Goal: Task Accomplishment & Management: Complete application form

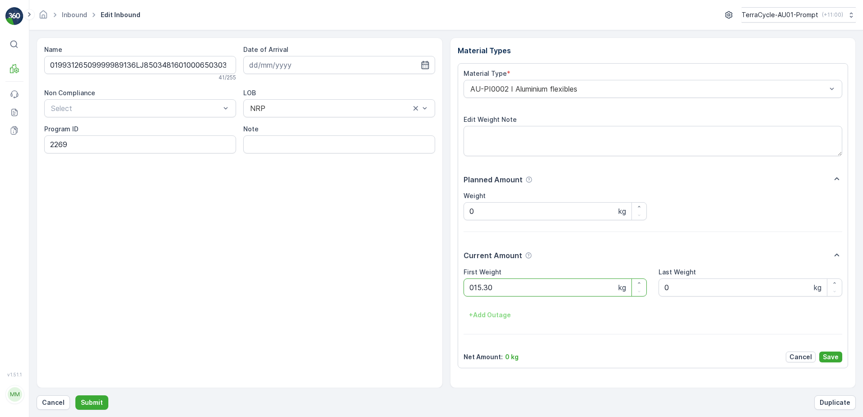
click at [75, 395] on button "Submit" at bounding box center [91, 402] width 33 height 14
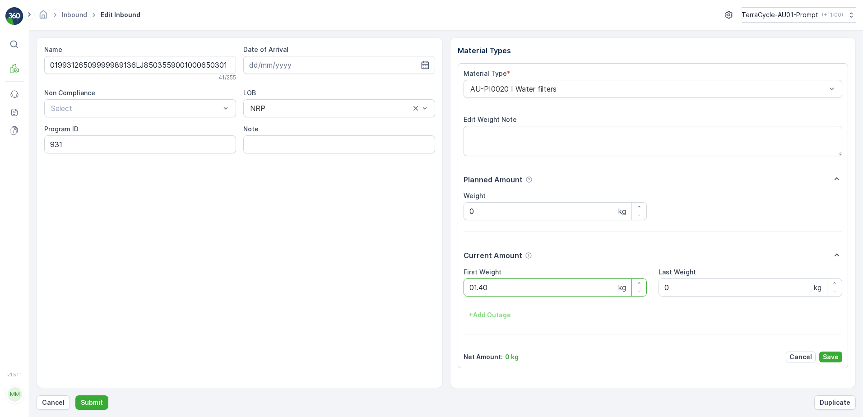
click at [75, 395] on button "Submit" at bounding box center [91, 402] width 33 height 14
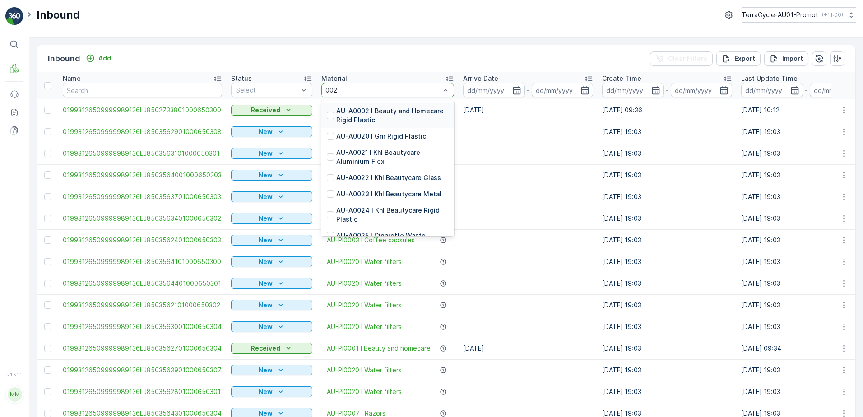
type input "0020"
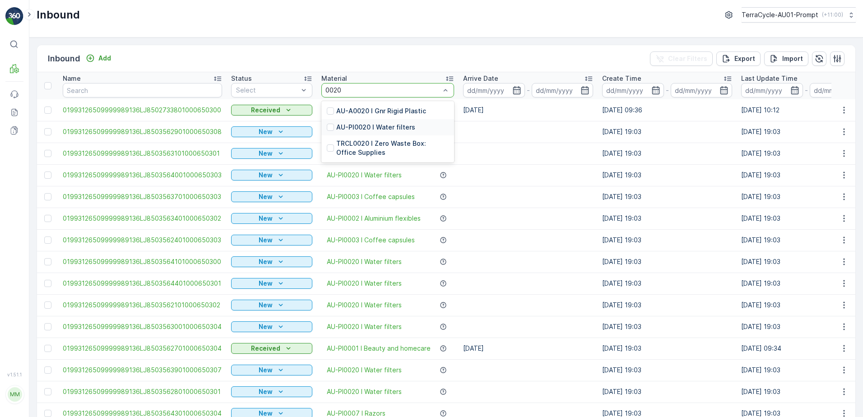
click at [383, 125] on p "AU-PI0020 I Water filters" at bounding box center [375, 127] width 79 height 9
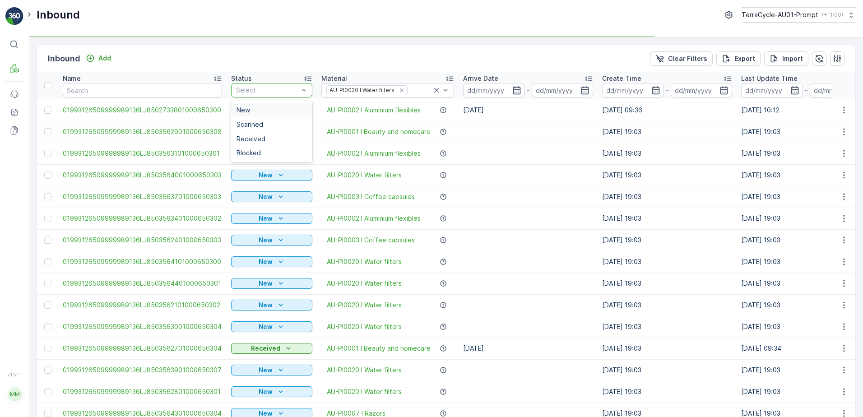
click at [251, 83] on div "Select" at bounding box center [271, 90] width 81 height 14
click at [246, 124] on span "Scanned" at bounding box center [249, 124] width 27 height 7
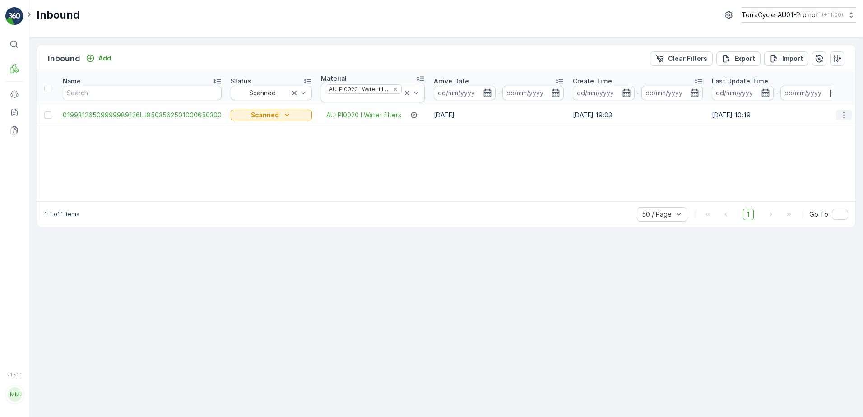
click at [844, 117] on icon "button" at bounding box center [843, 115] width 9 height 9
click at [810, 182] on span "Print QR" at bounding box center [807, 179] width 25 height 9
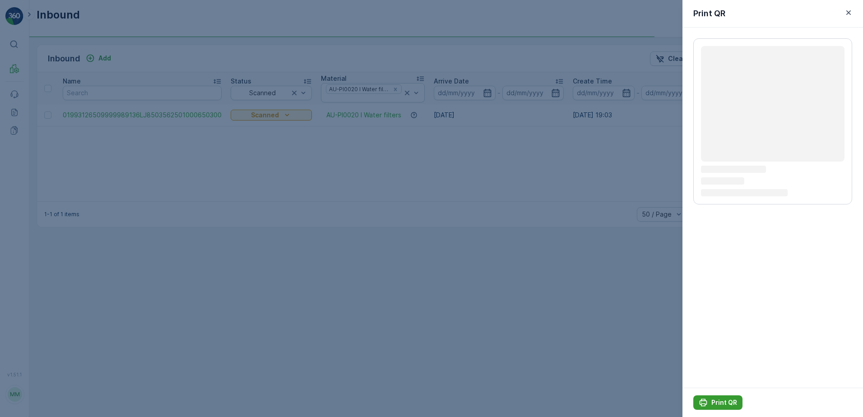
click at [723, 402] on p "Print QR" at bounding box center [724, 402] width 26 height 9
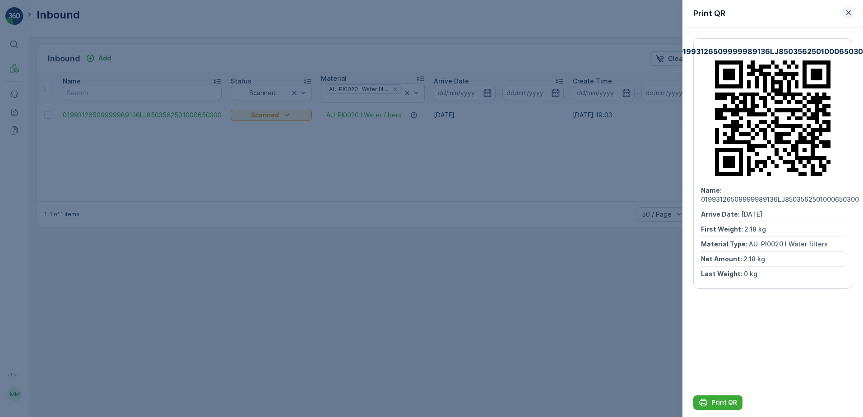
click at [847, 11] on icon "button" at bounding box center [848, 12] width 5 height 5
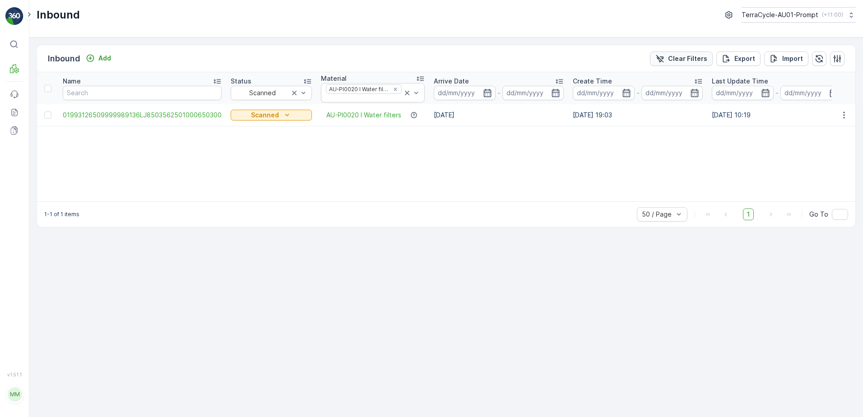
click at [679, 56] on p "Clear Filters" at bounding box center [687, 58] width 39 height 9
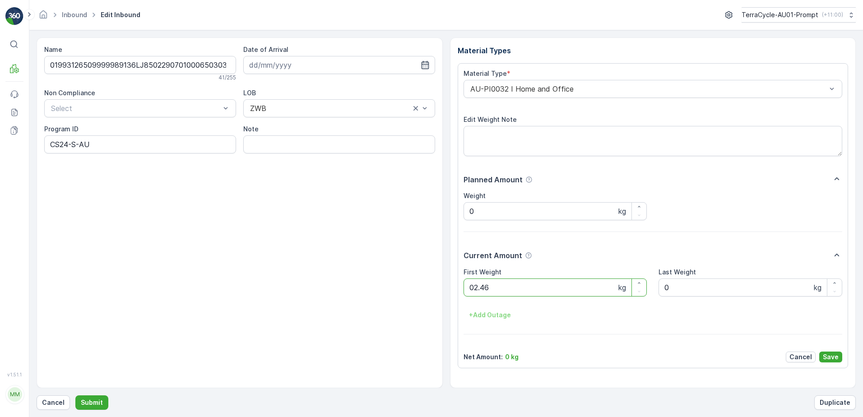
click at [75, 395] on button "Submit" at bounding box center [91, 402] width 33 height 14
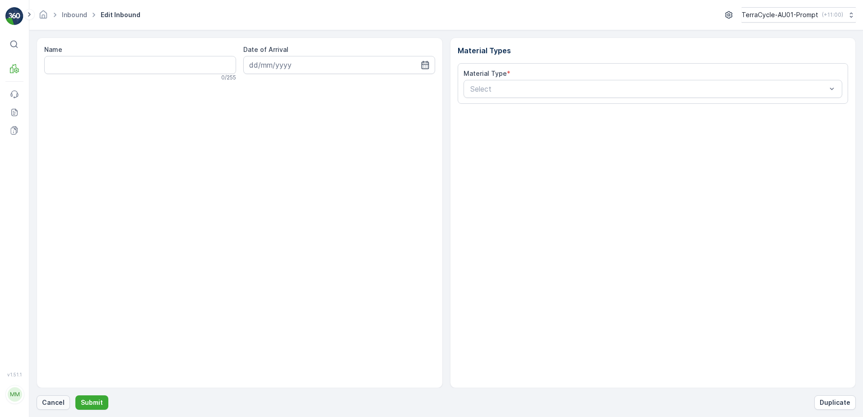
click at [53, 403] on p "Cancel" at bounding box center [53, 402] width 23 height 9
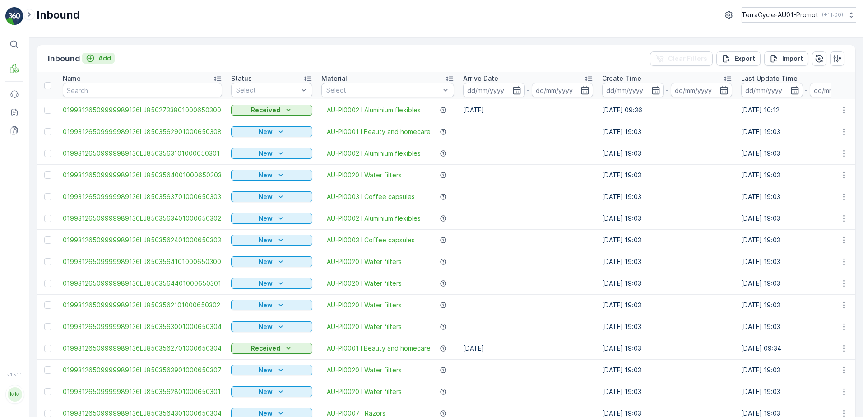
click at [105, 59] on p "Add" at bounding box center [104, 58] width 13 height 9
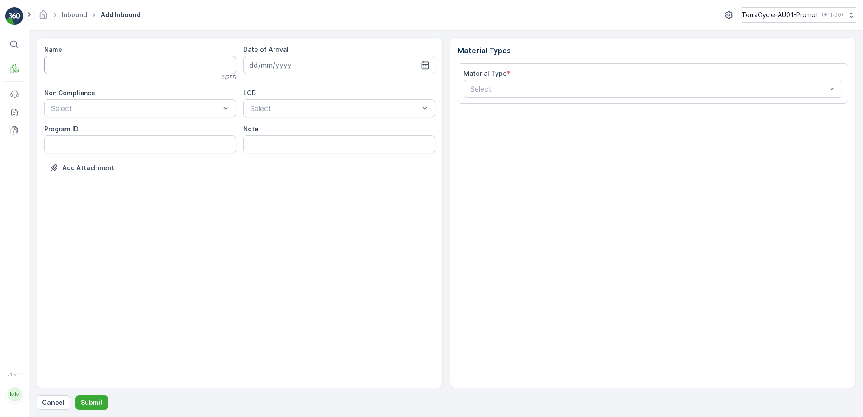
click at [100, 63] on input "Name" at bounding box center [140, 65] width 192 height 18
type input "01993126509999989136LJ8503567101000650307"
click at [75, 395] on button "Submit" at bounding box center [91, 402] width 33 height 14
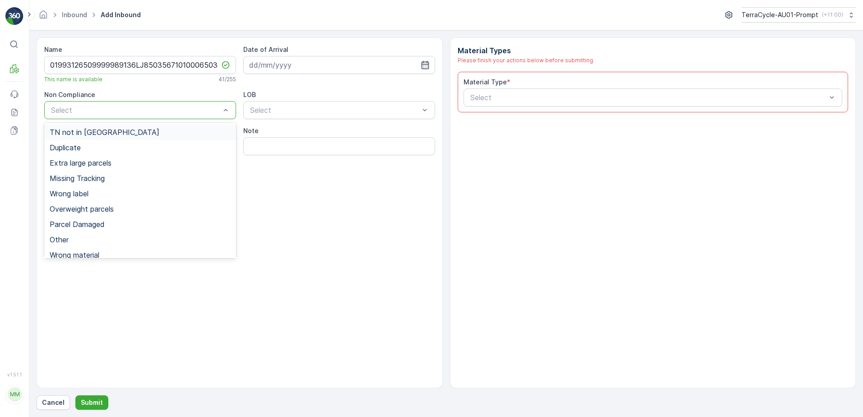
click at [94, 129] on span "TN not in [GEOGRAPHIC_DATA]" at bounding box center [105, 132] width 110 height 8
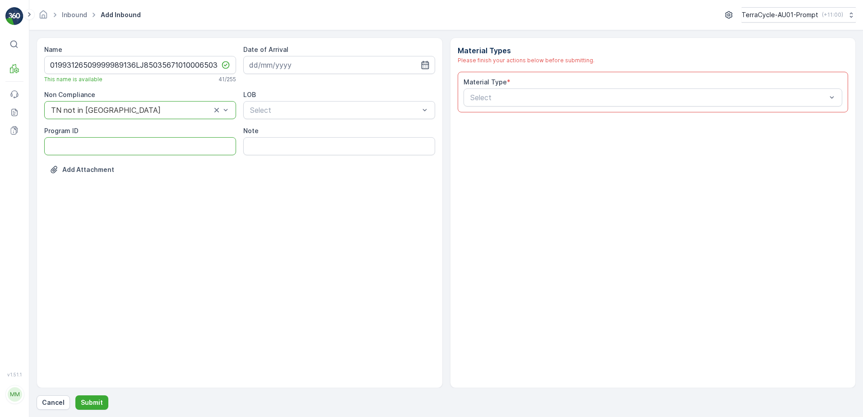
click at [74, 147] on ID "Program ID" at bounding box center [140, 146] width 192 height 18
type ID "2269"
drag, startPoint x: 295, startPoint y: 65, endPoint x: 375, endPoint y: 102, distance: 88.2
click at [296, 65] on input at bounding box center [339, 65] width 192 height 18
click at [273, 139] on div "6" at bounding box center [275, 140] width 14 height 14
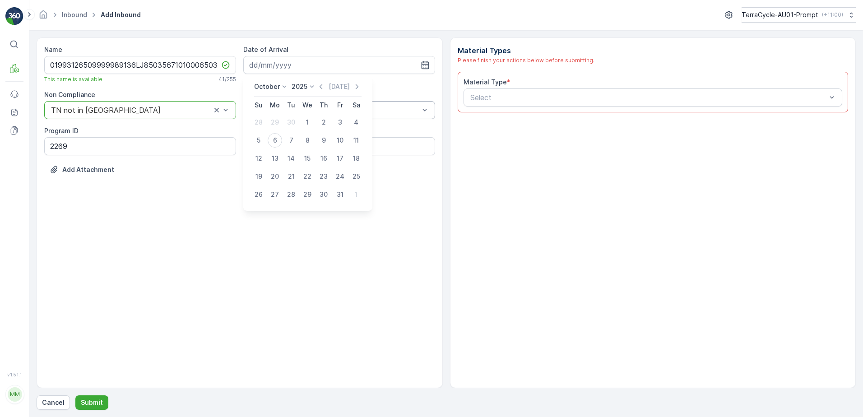
type input "[DATE]"
click at [279, 134] on div "NRP" at bounding box center [339, 132] width 181 height 8
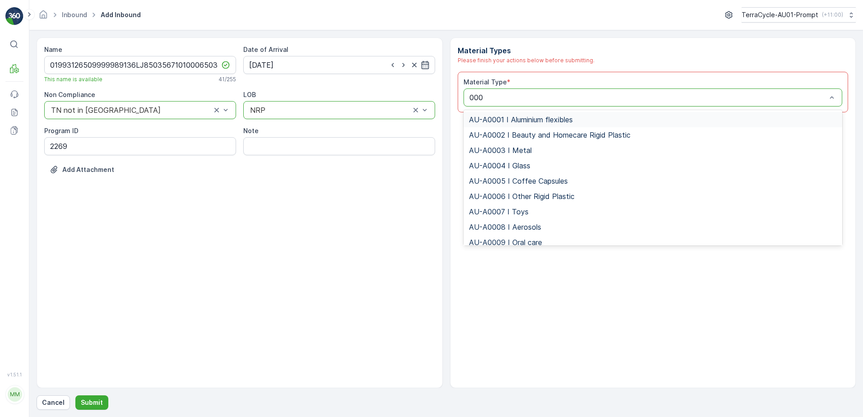
type input "0002"
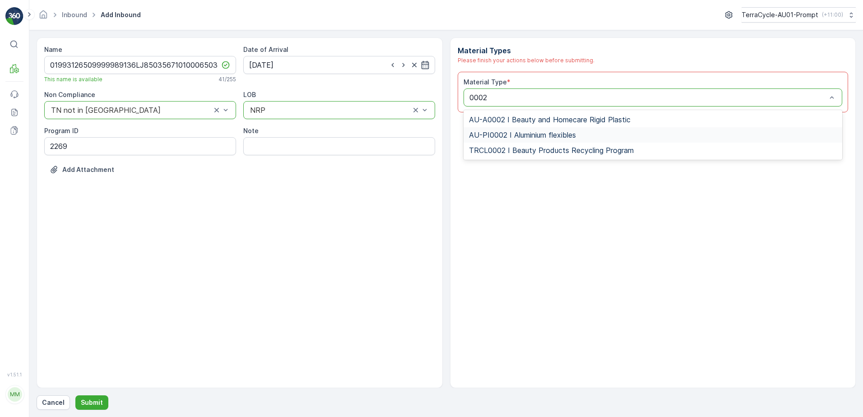
click at [559, 136] on span "AU-PI0002 I Aluminium flexibles" at bounding box center [522, 135] width 107 height 8
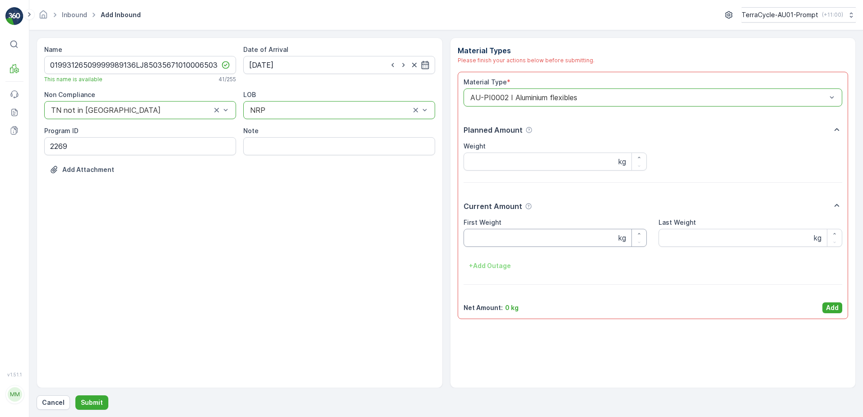
click at [525, 241] on Weight "First Weight" at bounding box center [555, 238] width 184 height 18
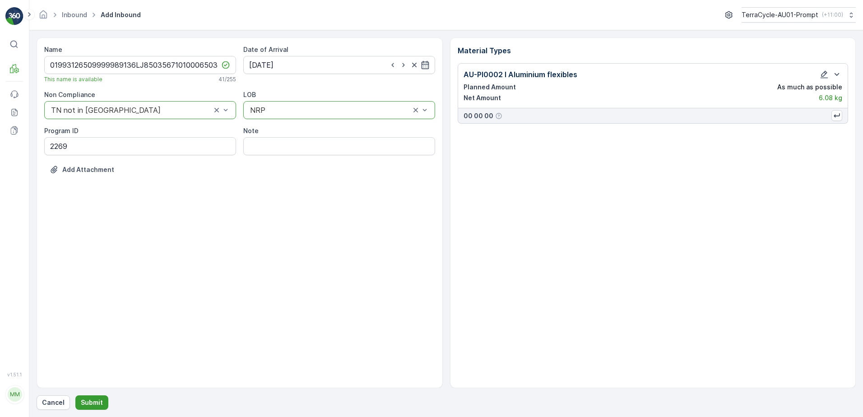
click at [88, 402] on p "Submit" at bounding box center [92, 402] width 22 height 9
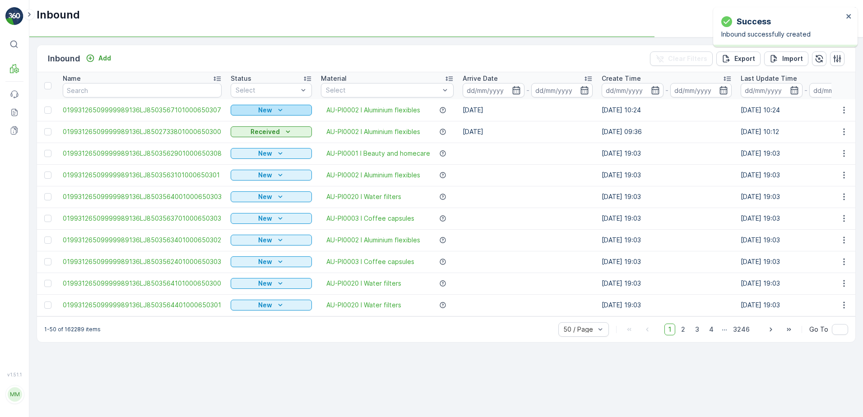
click at [282, 108] on div "New" at bounding box center [271, 110] width 74 height 9
click at [241, 135] on span "Scanned" at bounding box center [247, 136] width 27 height 9
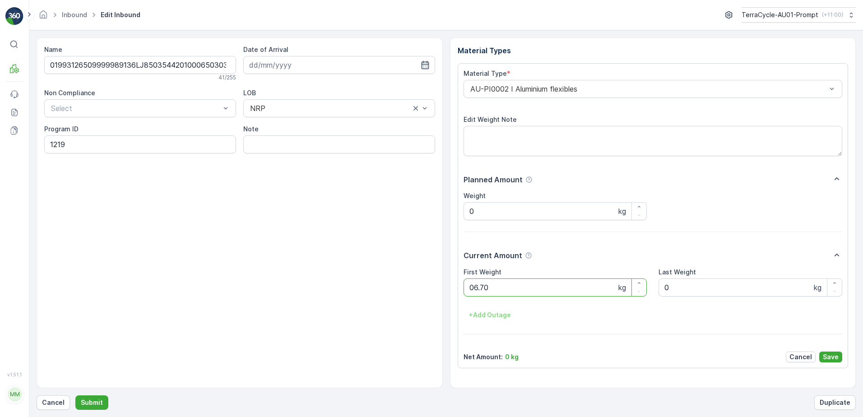
click at [75, 395] on button "Submit" at bounding box center [91, 402] width 33 height 14
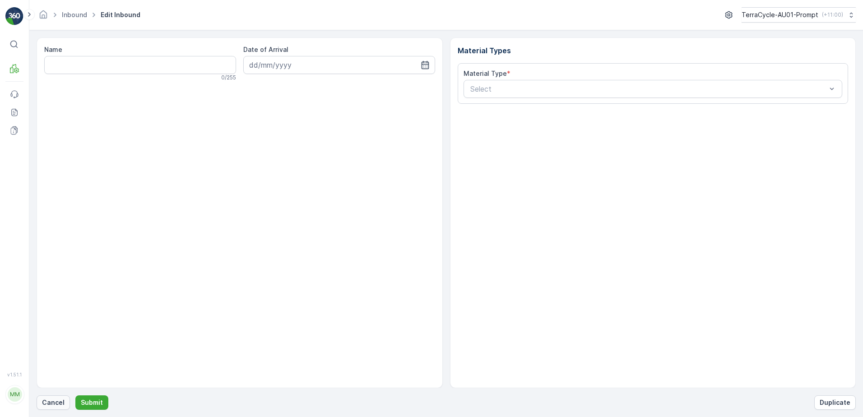
click at [46, 403] on p "Cancel" at bounding box center [53, 402] width 23 height 9
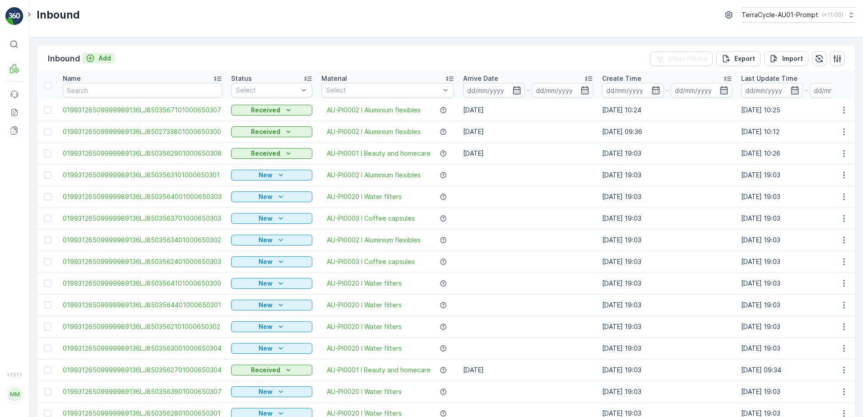
click at [103, 59] on p "Add" at bounding box center [104, 58] width 13 height 9
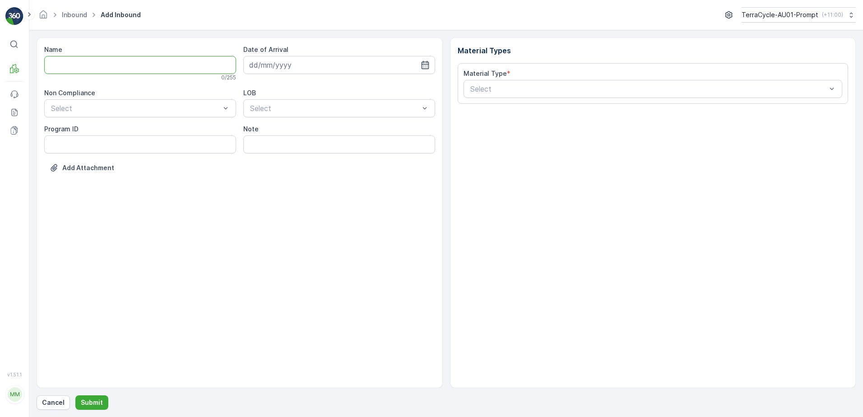
click at [92, 68] on input "Name" at bounding box center [140, 65] width 192 height 18
type input "019931265099999891ZX2001075101000650808"
click at [75, 395] on button "Submit" at bounding box center [91, 402] width 33 height 14
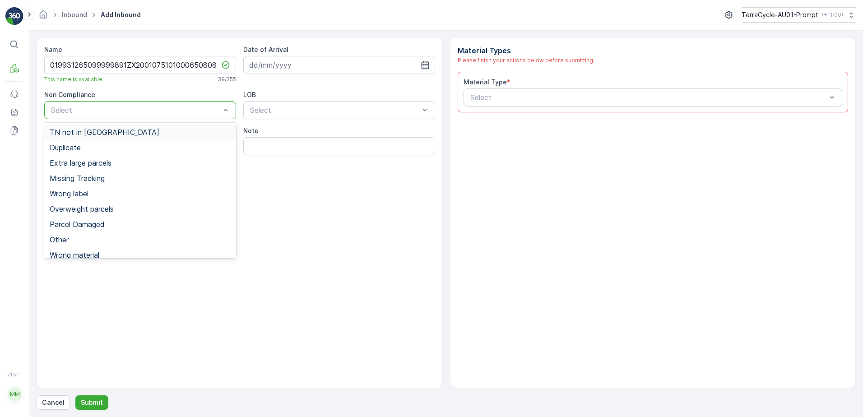
drag, startPoint x: 88, startPoint y: 134, endPoint x: 157, endPoint y: 150, distance: 71.3
click at [88, 134] on span "TN not in [GEOGRAPHIC_DATA]" at bounding box center [105, 132] width 110 height 8
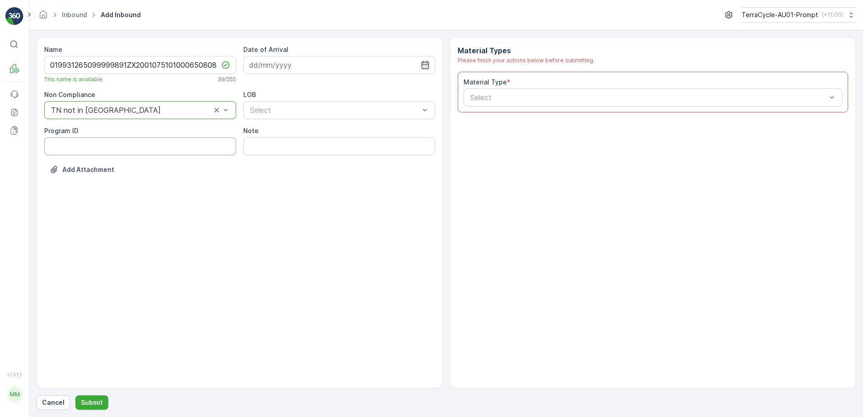
click at [61, 143] on ID "Program ID" at bounding box center [140, 146] width 192 height 18
type ID "CS24-S"
click at [297, 71] on input at bounding box center [339, 65] width 192 height 18
click at [277, 143] on div "6" at bounding box center [275, 140] width 14 height 14
type input "[DATE]"
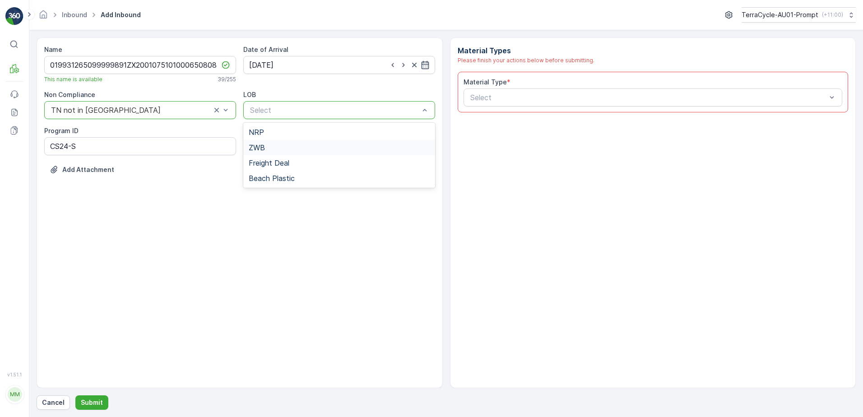
click at [274, 146] on div "ZWB" at bounding box center [339, 147] width 181 height 8
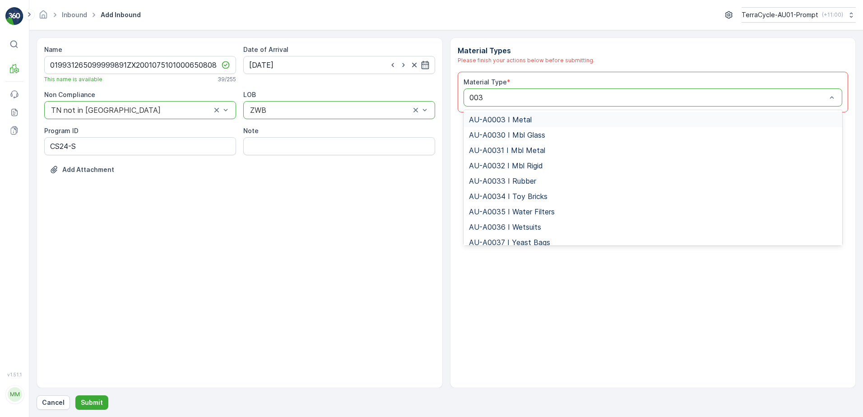
type input "0032"
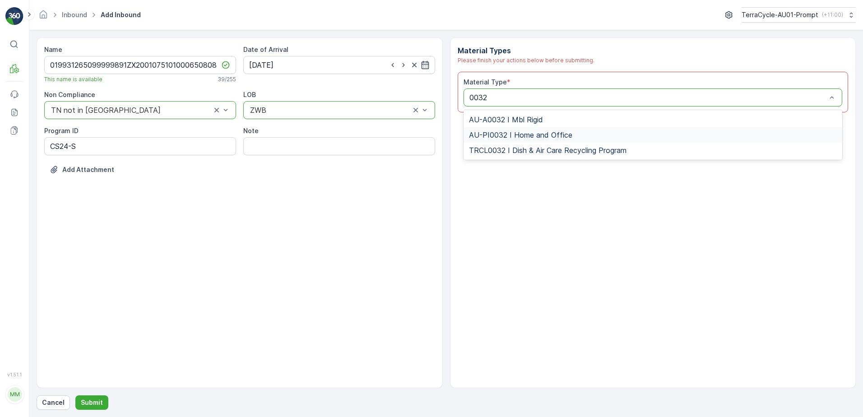
click at [536, 134] on span "AU-PI0032 I Home and Office" at bounding box center [520, 135] width 103 height 8
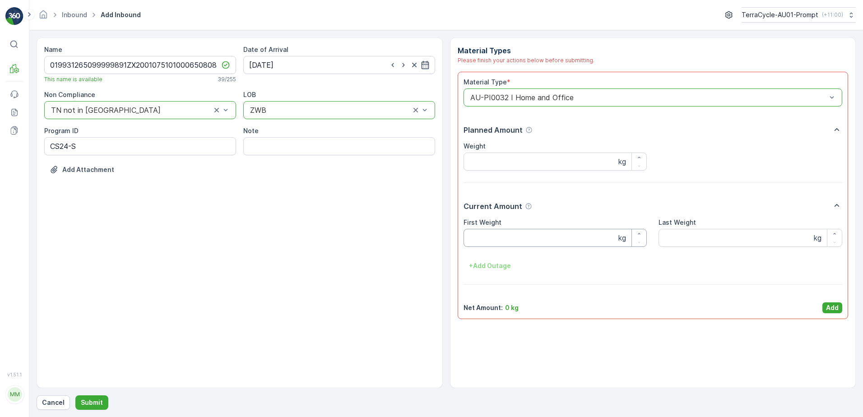
click at [495, 241] on Weight "First Weight" at bounding box center [555, 238] width 184 height 18
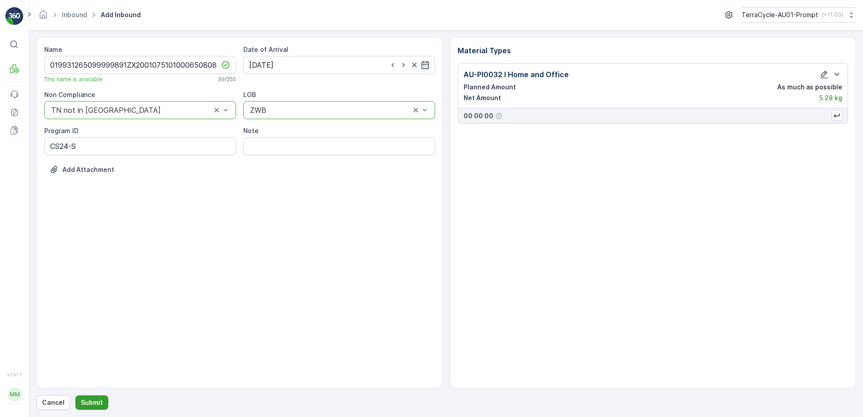
click at [95, 398] on p "Submit" at bounding box center [92, 402] width 22 height 9
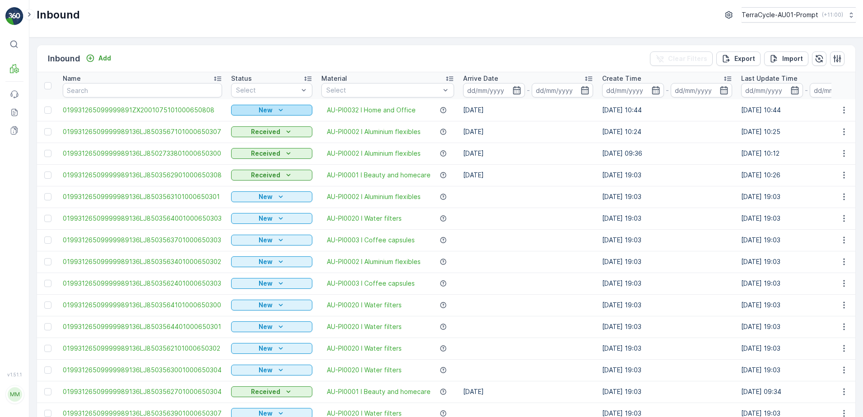
click at [268, 110] on p "New" at bounding box center [266, 110] width 14 height 9
click at [245, 137] on span "Scanned" at bounding box center [247, 136] width 27 height 9
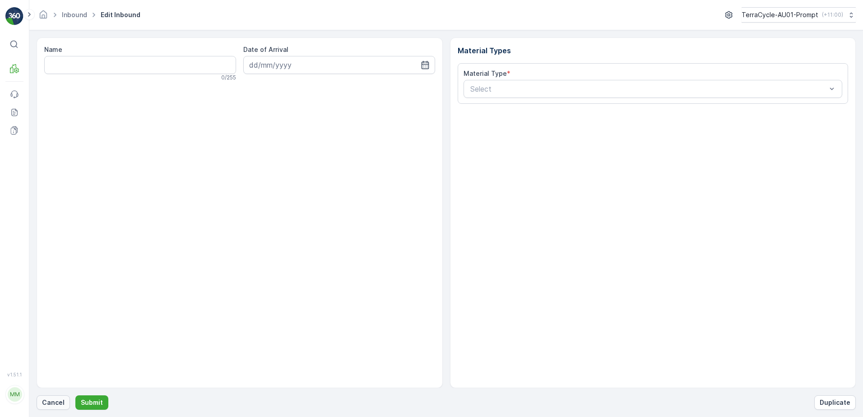
click at [54, 400] on p "Cancel" at bounding box center [53, 402] width 23 height 9
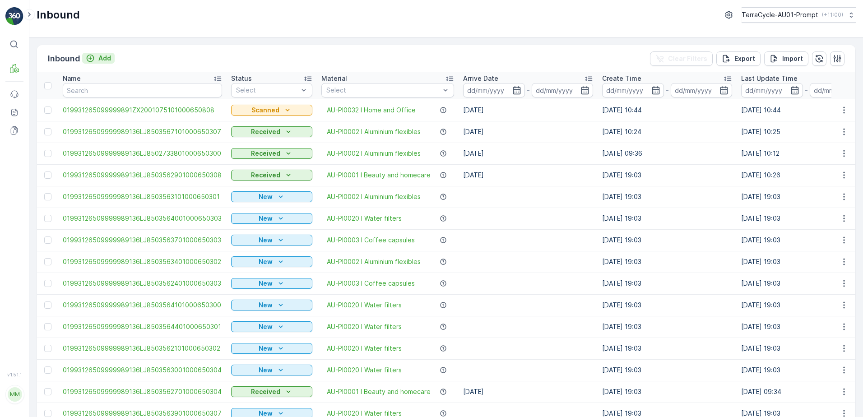
click at [105, 57] on p "Add" at bounding box center [104, 58] width 13 height 9
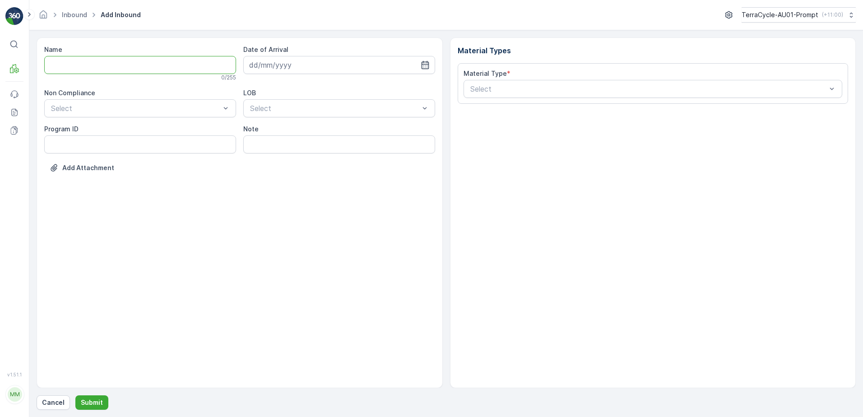
click at [125, 70] on input "Name" at bounding box center [140, 65] width 192 height 18
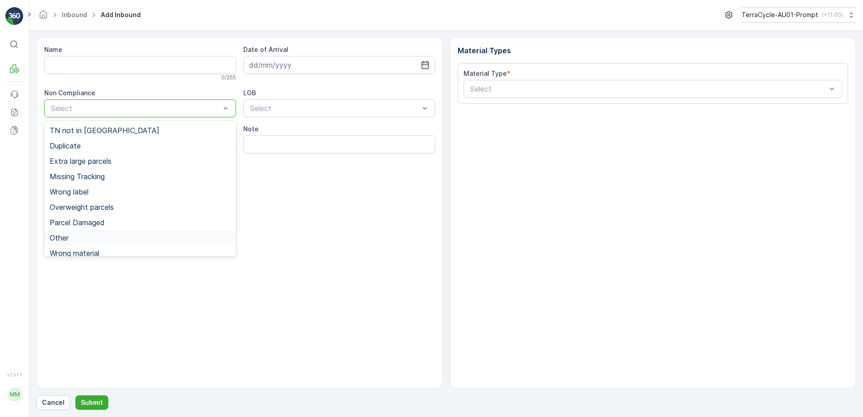
click at [82, 236] on div "Other" at bounding box center [140, 238] width 181 height 8
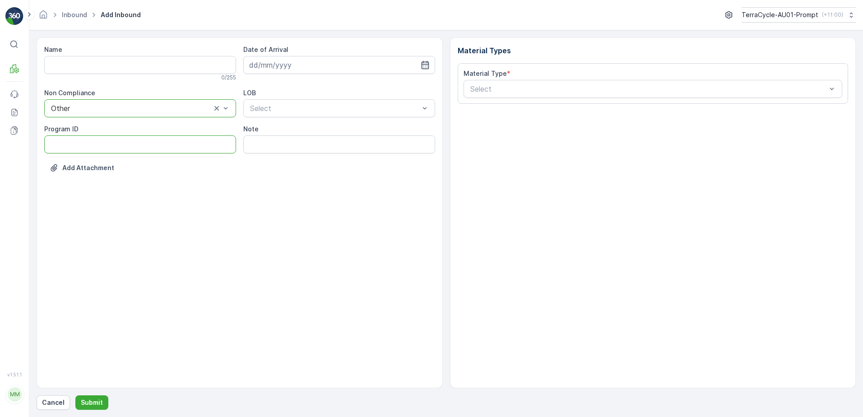
click at [64, 146] on ID "Program ID" at bounding box center [140, 144] width 192 height 18
type ID "RS1"
click at [308, 63] on input at bounding box center [339, 65] width 192 height 18
click at [275, 141] on div "6" at bounding box center [275, 140] width 14 height 14
type input "[DATE]"
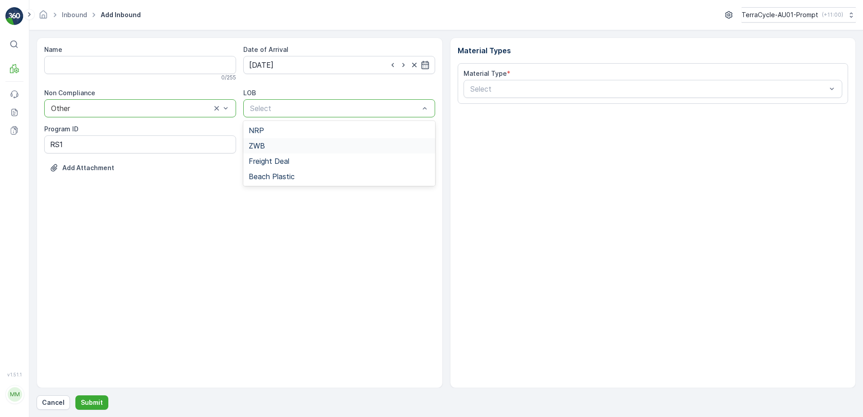
click at [281, 147] on div "ZWB" at bounding box center [339, 146] width 181 height 8
click at [272, 146] on input "Note" at bounding box center [339, 144] width 192 height 18
type input "TN LABEL COVERED OVER - PHOTO IN MEDIA FILE"
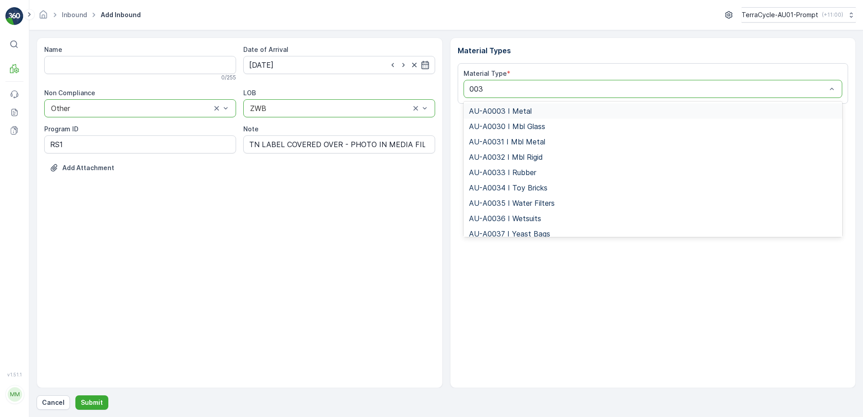
type input "0032"
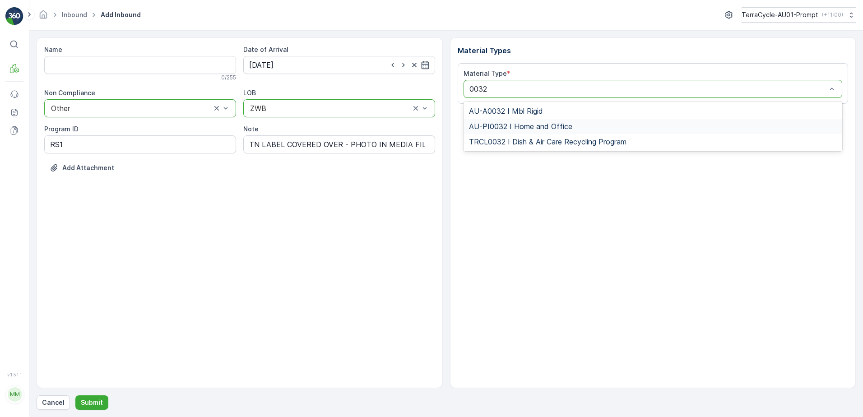
click at [528, 125] on span "AU-PI0032 I Home and Office" at bounding box center [520, 126] width 103 height 8
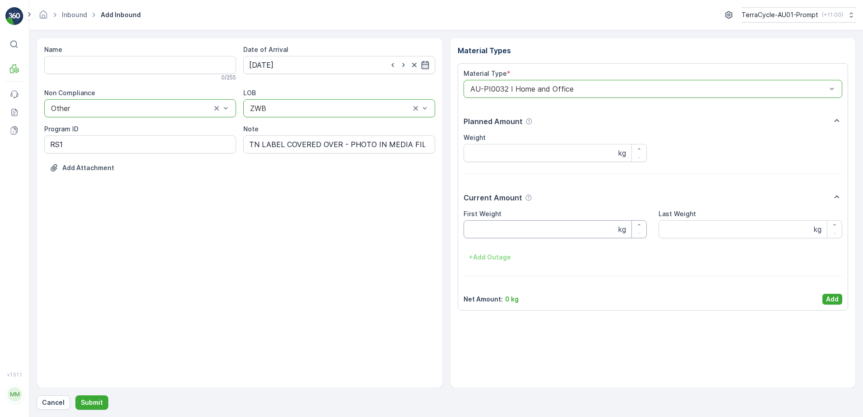
click at [490, 231] on Weight "First Weight" at bounding box center [555, 229] width 184 height 18
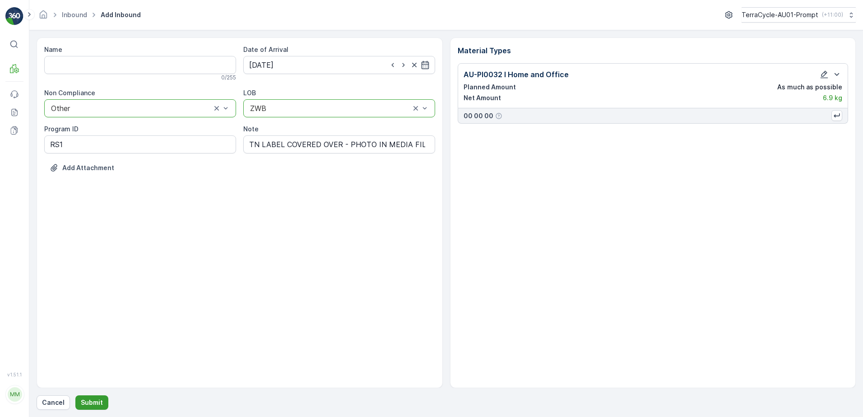
click at [91, 402] on p "Submit" at bounding box center [92, 402] width 22 height 9
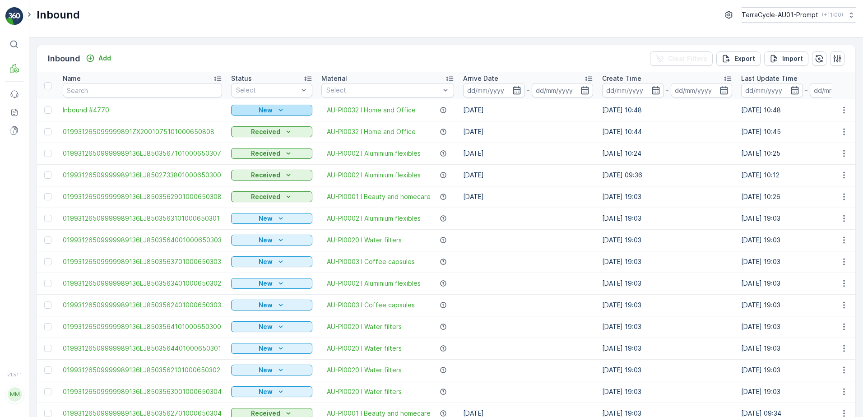
click at [276, 106] on icon "New" at bounding box center [280, 110] width 9 height 9
click at [255, 139] on span "Scanned" at bounding box center [247, 136] width 27 height 9
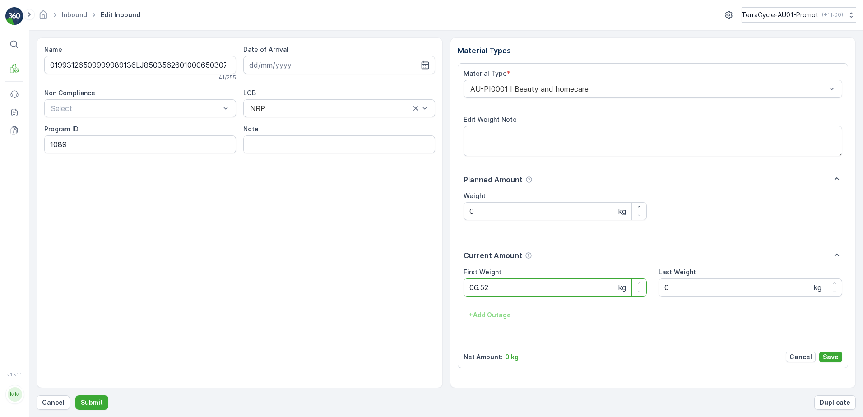
click at [75, 395] on button "Submit" at bounding box center [91, 402] width 33 height 14
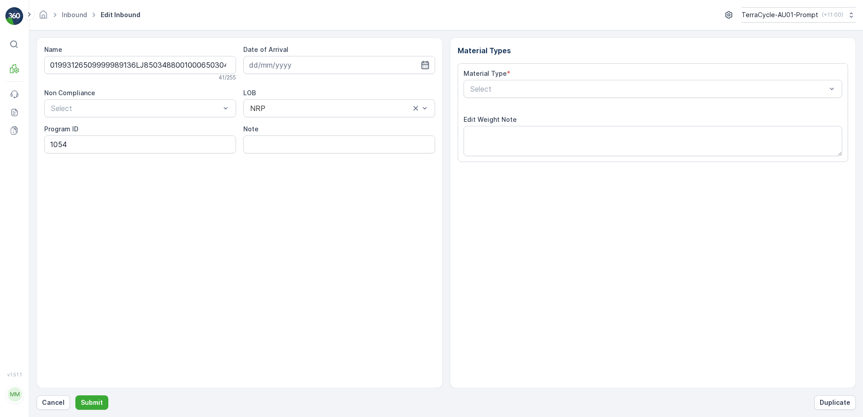
type input "[DATE]"
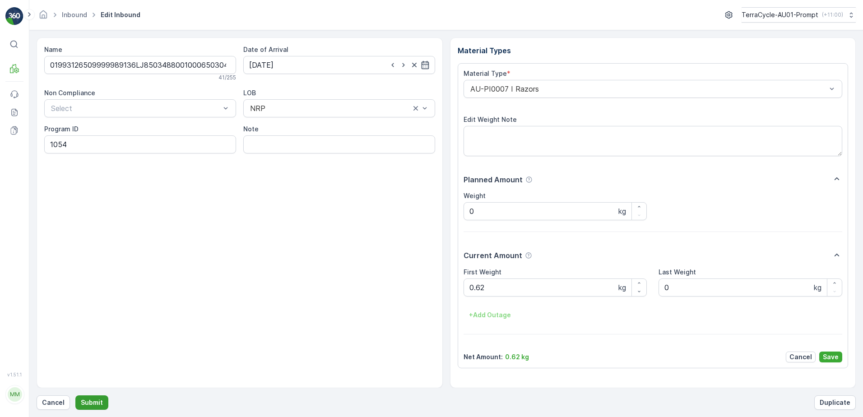
click at [89, 402] on p "Submit" at bounding box center [92, 402] width 22 height 9
click at [75, 395] on button "Submit" at bounding box center [91, 402] width 33 height 14
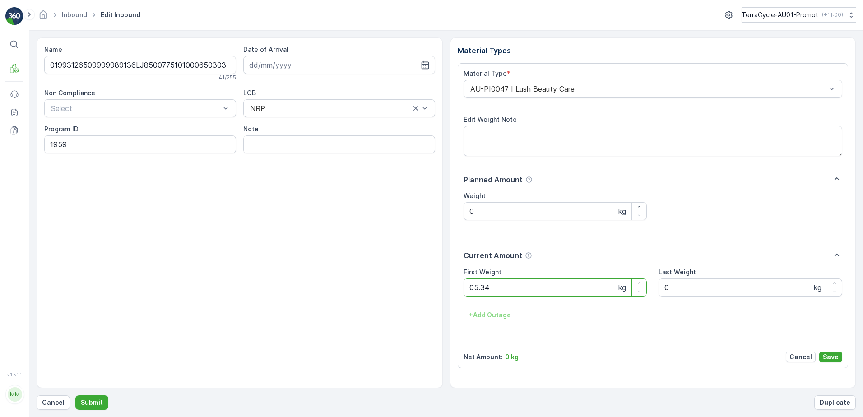
click at [75, 395] on button "Submit" at bounding box center [91, 402] width 33 height 14
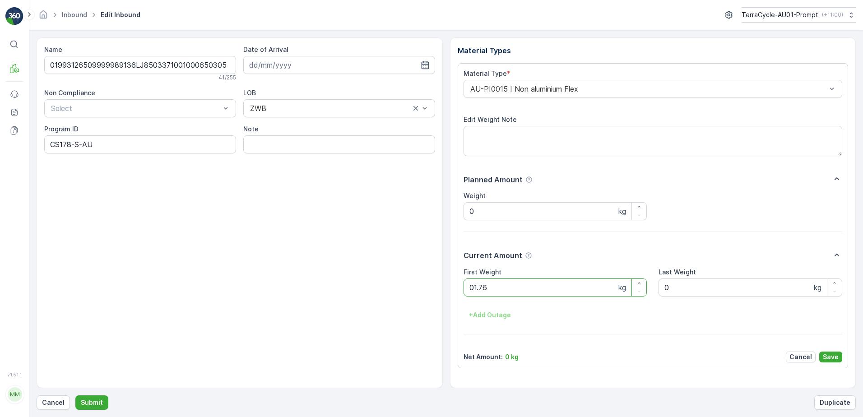
click at [75, 395] on button "Submit" at bounding box center [91, 402] width 33 height 14
click at [72, 144] on ID "CS182-S-AU" at bounding box center [140, 144] width 192 height 18
click at [81, 145] on ID "CS178-S-AU" at bounding box center [140, 144] width 192 height 18
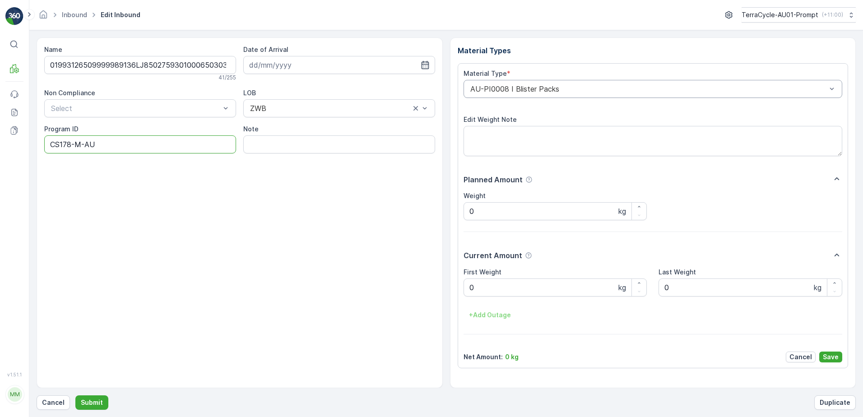
type ID "CS178-M-AU"
click at [468, 85] on div "AU-PI0008 I Blister Packs" at bounding box center [652, 89] width 379 height 18
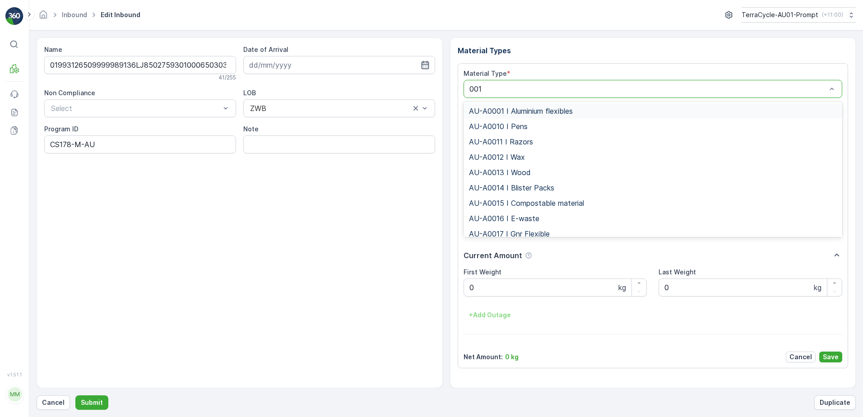
type input "0015"
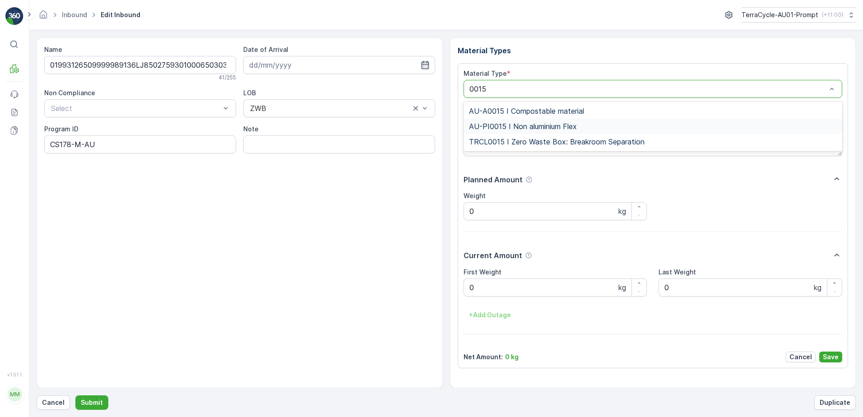
click at [517, 127] on span "AU-PI0015 I Non aluminium Flex" at bounding box center [523, 126] width 108 height 8
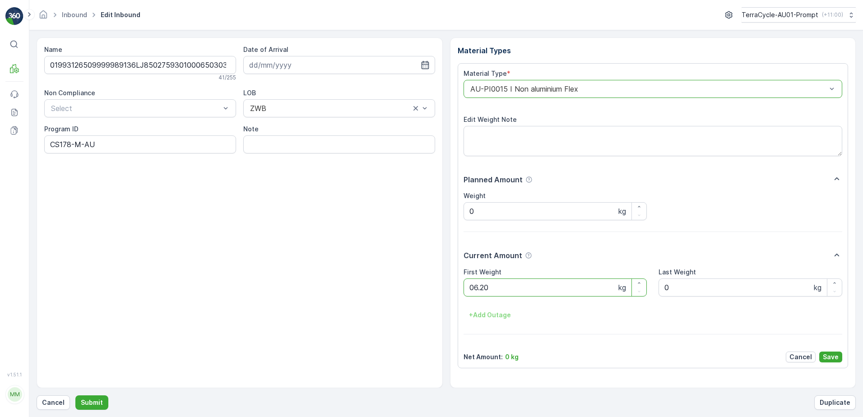
click at [75, 395] on button "Submit" at bounding box center [91, 402] width 33 height 14
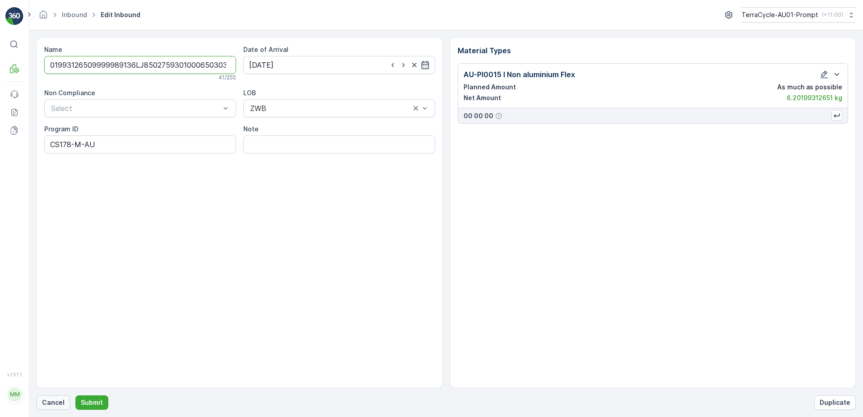
click at [49, 404] on p "Cancel" at bounding box center [53, 402] width 23 height 9
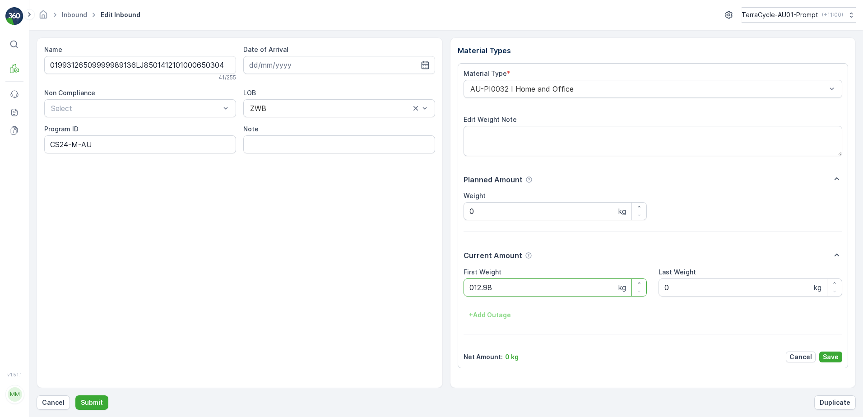
click at [75, 395] on button "Submit" at bounding box center [91, 402] width 33 height 14
click at [77, 146] on ID "CS24-S-AU" at bounding box center [140, 144] width 192 height 18
click at [75, 395] on button "Submit" at bounding box center [91, 402] width 33 height 14
type ID "CS24-M-AU"
click at [490, 291] on Weight "0" at bounding box center [555, 287] width 184 height 18
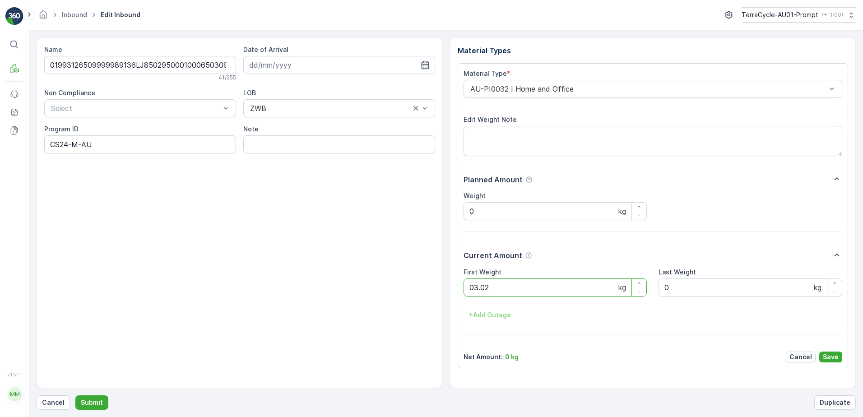
click at [75, 395] on button "Submit" at bounding box center [91, 402] width 33 height 14
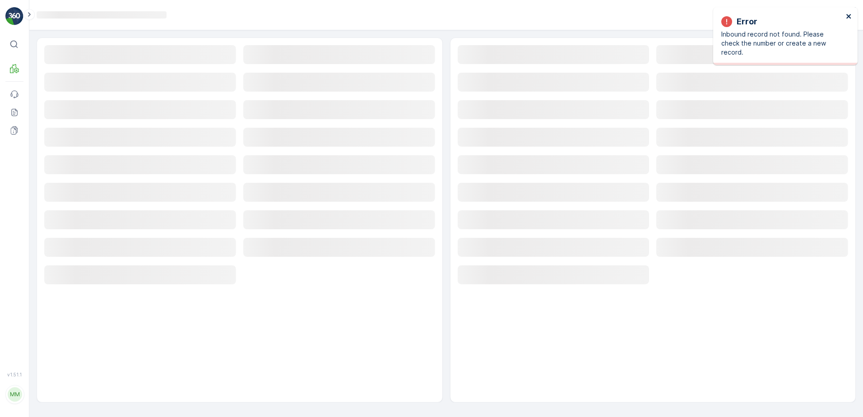
click at [849, 14] on icon "close" at bounding box center [848, 16] width 6 height 7
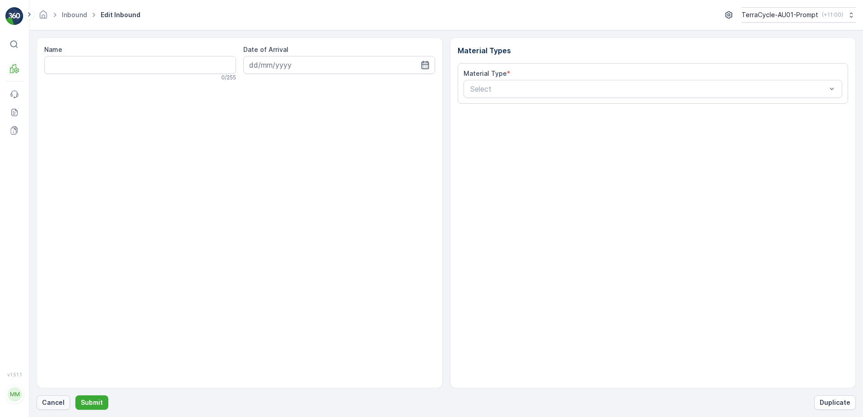
click at [51, 398] on p "Cancel" at bounding box center [53, 402] width 23 height 9
click at [44, 400] on p "Cancel" at bounding box center [53, 402] width 23 height 9
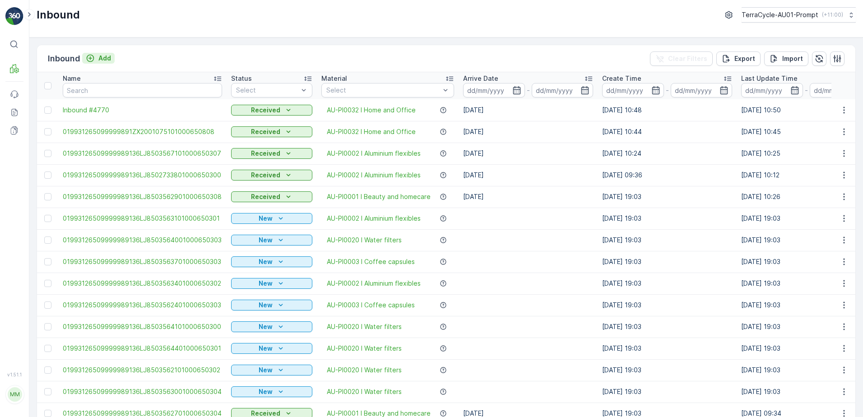
click at [110, 62] on p "Add" at bounding box center [104, 58] width 13 height 9
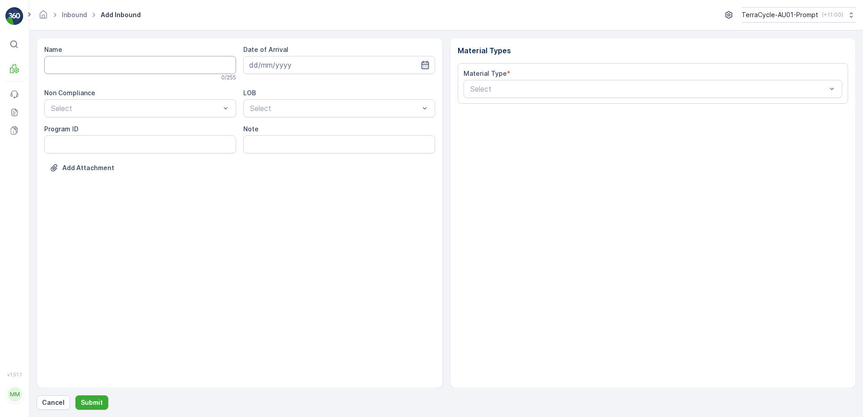
click at [111, 65] on input "Name" at bounding box center [140, 65] width 192 height 18
type input "019931265099999891ZX2001622601000680802"
click at [75, 395] on button "Submit" at bounding box center [91, 402] width 33 height 14
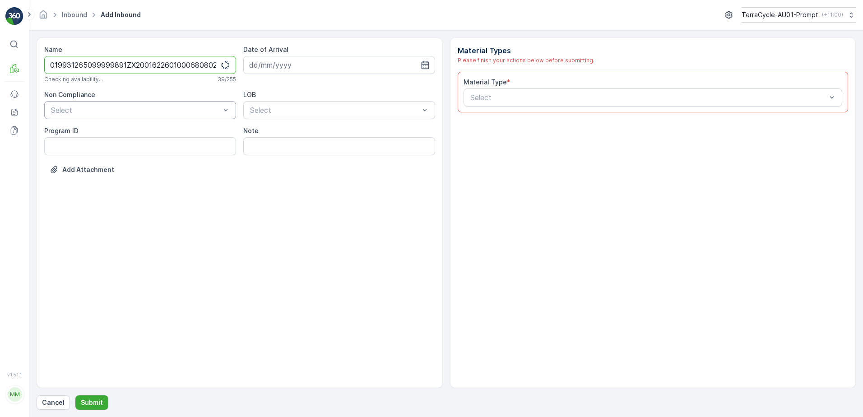
click at [103, 105] on div "Select" at bounding box center [140, 110] width 192 height 18
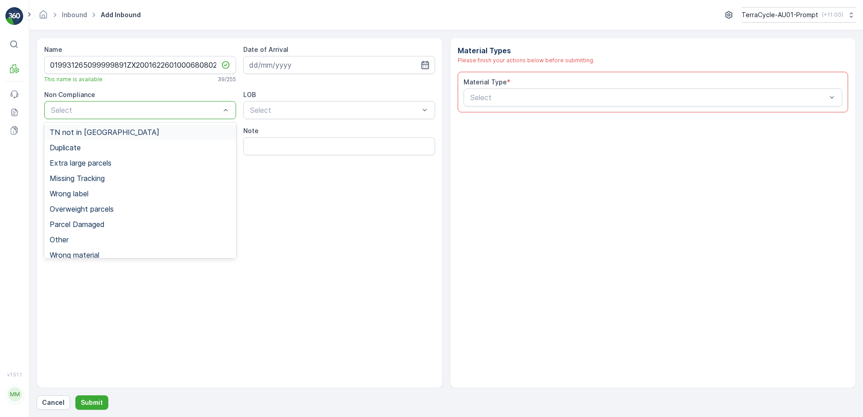
click at [90, 129] on span "TN not in [GEOGRAPHIC_DATA]" at bounding box center [105, 132] width 110 height 8
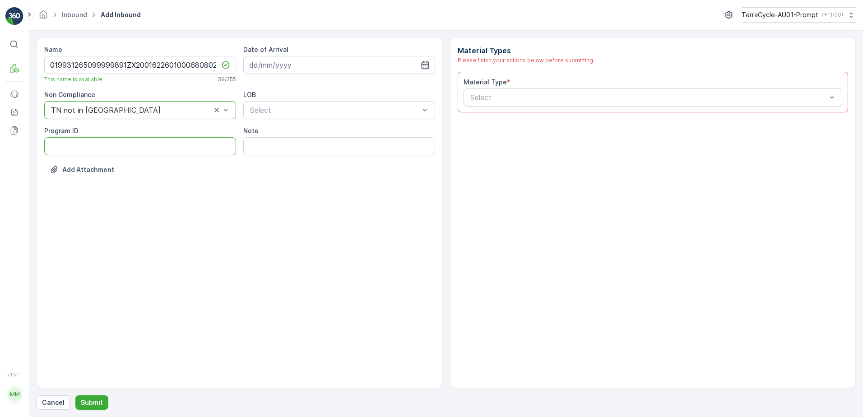
click at [77, 148] on ID "Program ID" at bounding box center [140, 146] width 192 height 18
type ID "SW2-M"
drag, startPoint x: 334, startPoint y: 60, endPoint x: 342, endPoint y: 68, distance: 10.5
click at [334, 60] on input at bounding box center [339, 65] width 192 height 18
drag, startPoint x: 272, startPoint y: 138, endPoint x: 277, endPoint y: 131, distance: 8.4
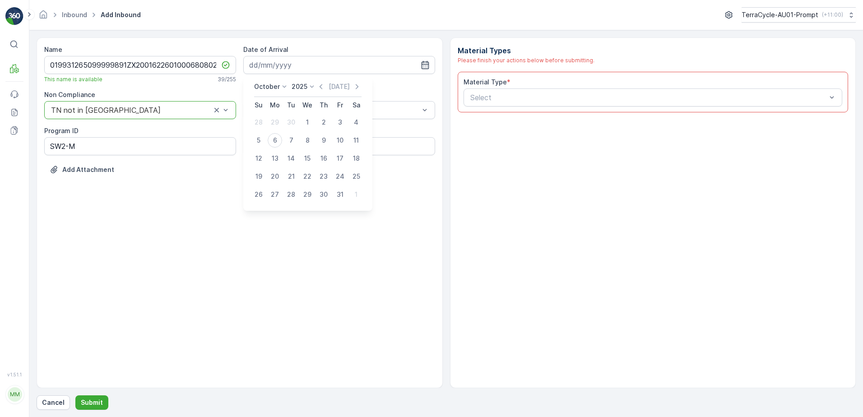
click at [273, 137] on div "6" at bounding box center [275, 140] width 14 height 14
type input "[DATE]"
click at [281, 146] on div "ZWB" at bounding box center [339, 147] width 181 height 8
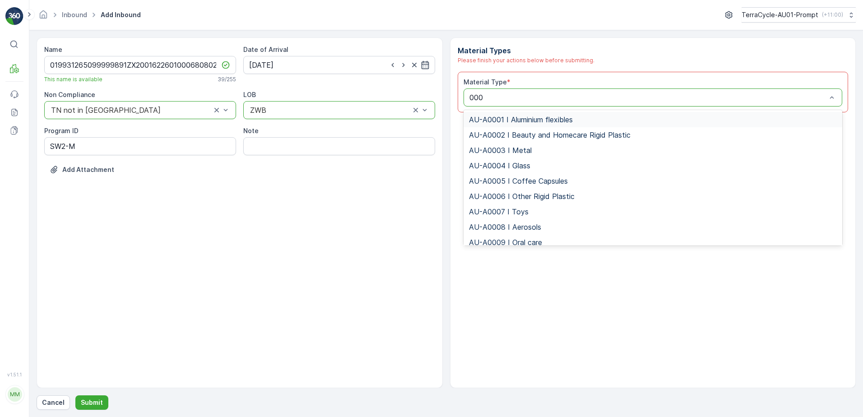
type input "0001"
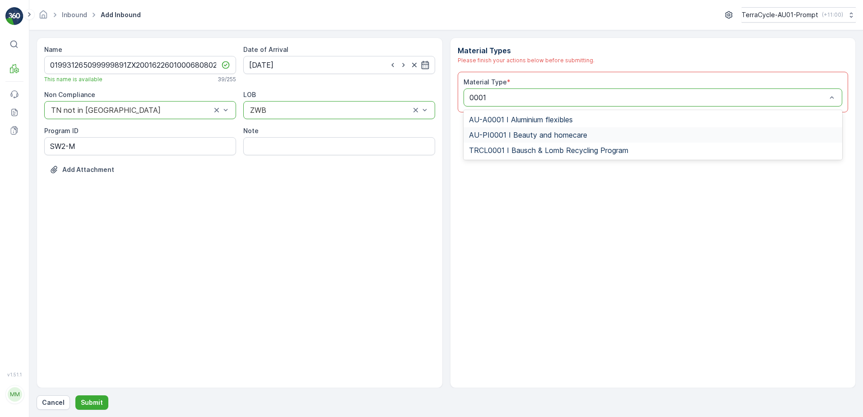
click at [529, 132] on span "AU-PI0001 I Beauty and homecare" at bounding box center [528, 135] width 118 height 8
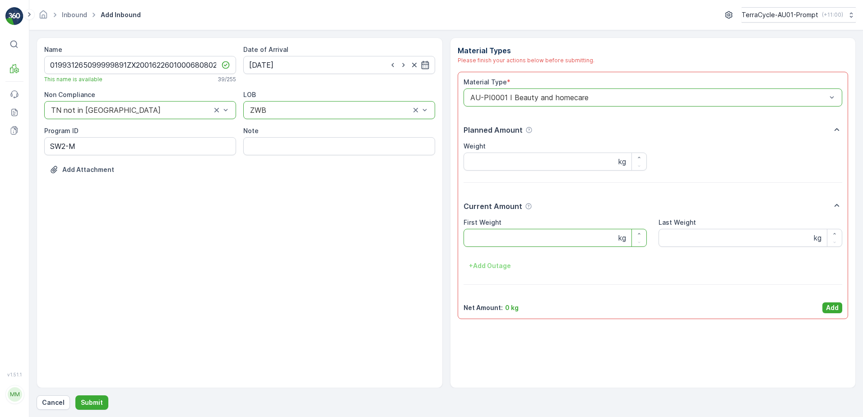
click at [548, 239] on Weight "First Weight" at bounding box center [555, 238] width 184 height 18
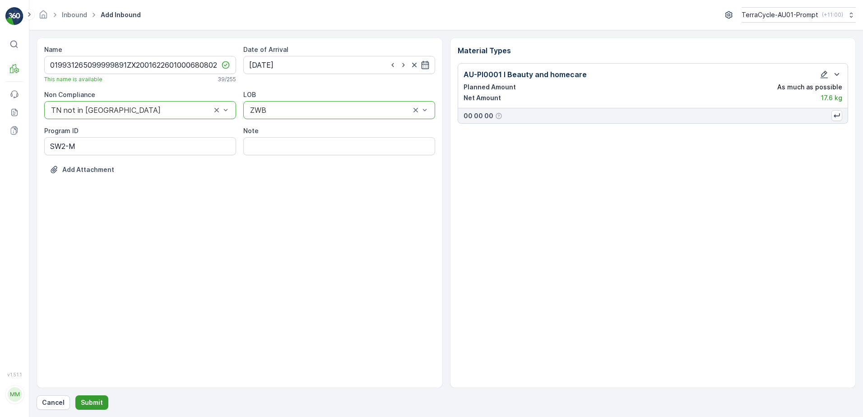
click at [100, 400] on p "Submit" at bounding box center [92, 402] width 22 height 9
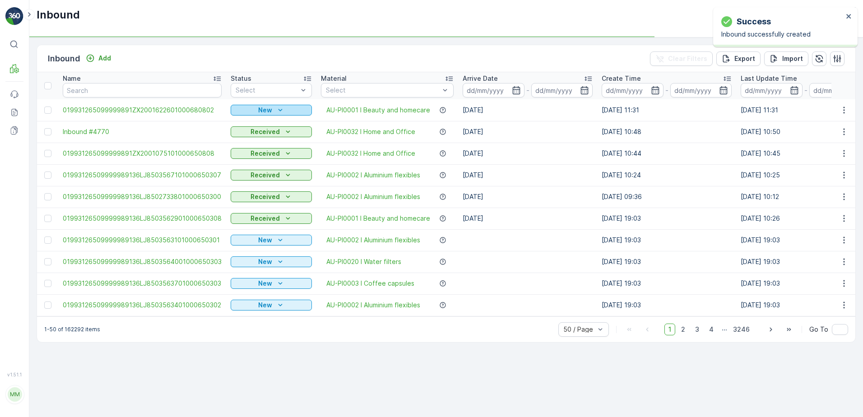
click at [278, 108] on icon "New" at bounding box center [280, 110] width 9 height 9
click at [247, 137] on span "Scanned" at bounding box center [247, 136] width 27 height 9
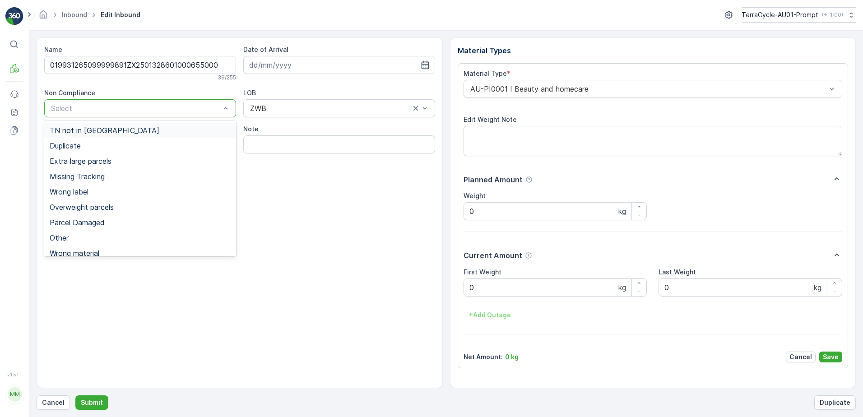
drag, startPoint x: 106, startPoint y: 104, endPoint x: 120, endPoint y: 112, distance: 15.4
click at [101, 208] on span "Overweight parcels" at bounding box center [82, 207] width 64 height 8
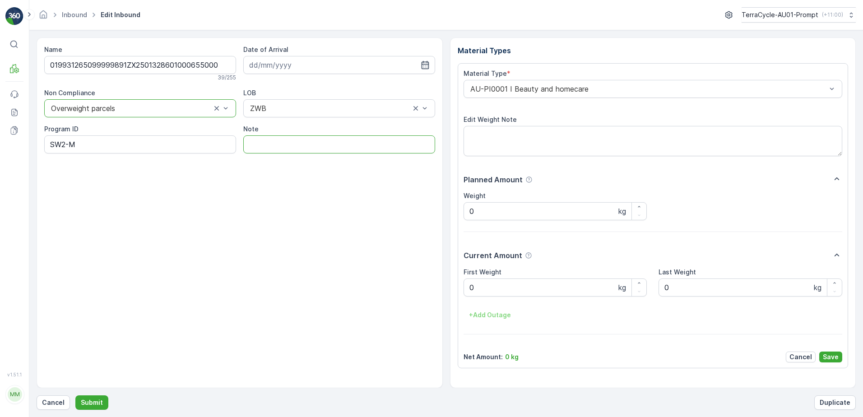
click at [260, 141] on input "Note" at bounding box center [339, 144] width 192 height 18
type input "BOX TOO HEAVY !!"
click at [480, 287] on Weight "0" at bounding box center [555, 287] width 184 height 18
click at [75, 395] on button "Submit" at bounding box center [91, 402] width 33 height 14
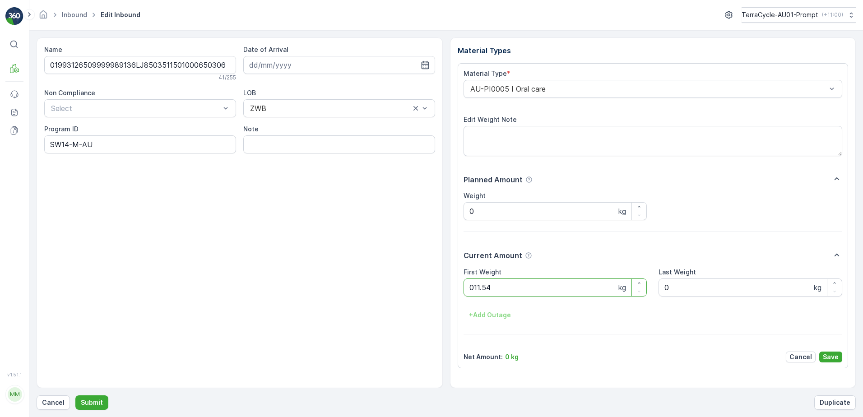
click at [75, 395] on button "Submit" at bounding box center [91, 402] width 33 height 14
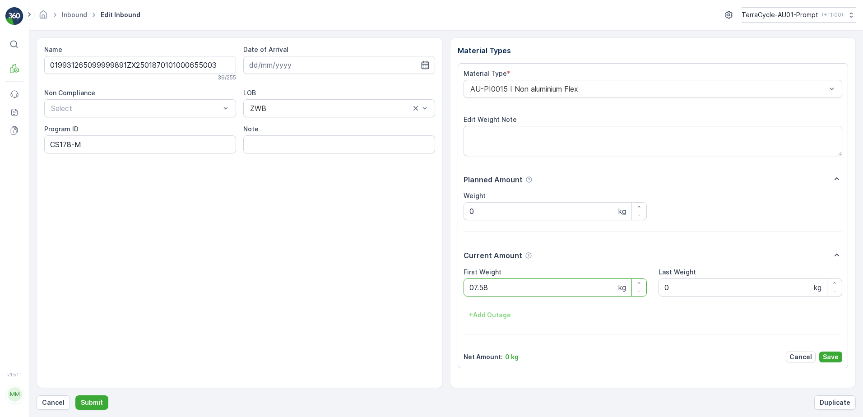
click at [75, 395] on button "Submit" at bounding box center [91, 402] width 33 height 14
